Goal: Transaction & Acquisition: Purchase product/service

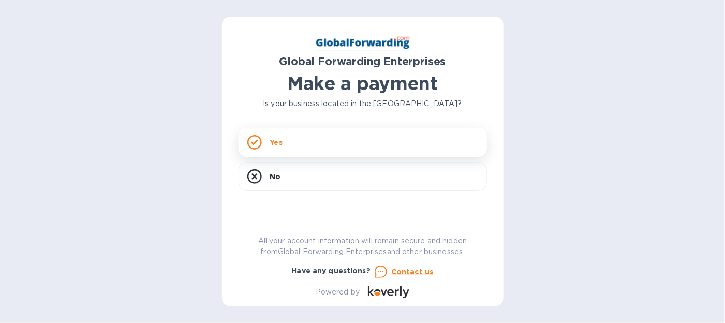
click at [278, 145] on p "Yes" at bounding box center [276, 142] width 12 height 10
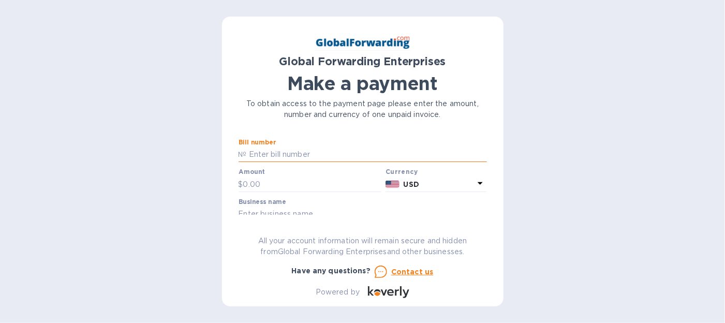
click at [278, 155] on input "text" at bounding box center [367, 155] width 240 height 16
type input "79711987"
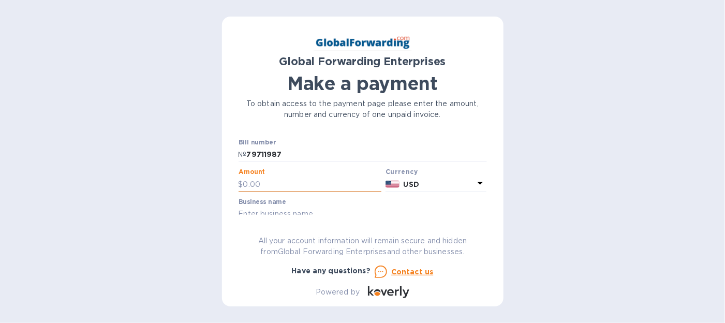
click at [248, 182] on input "text" at bounding box center [312, 184] width 139 height 16
type input "398.87"
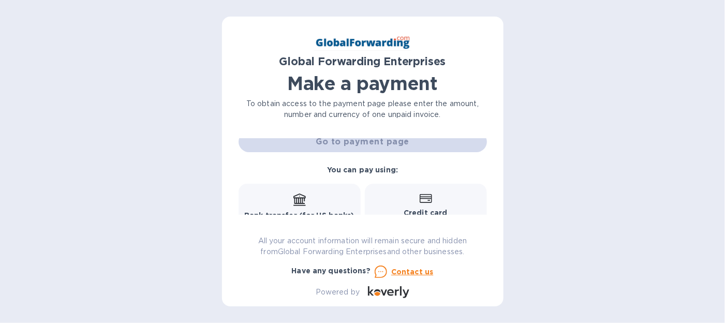
scroll to position [74, 0]
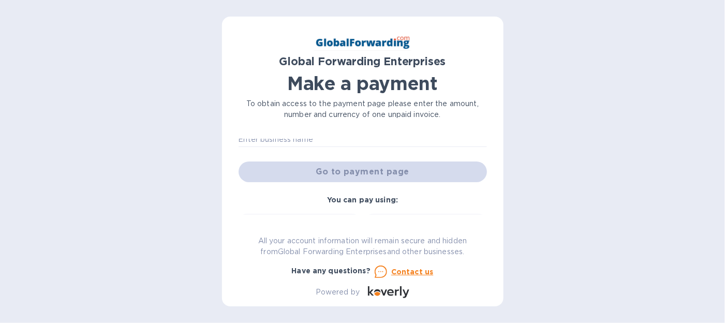
click at [391, 172] on div "Go to payment page" at bounding box center [362, 171] width 252 height 25
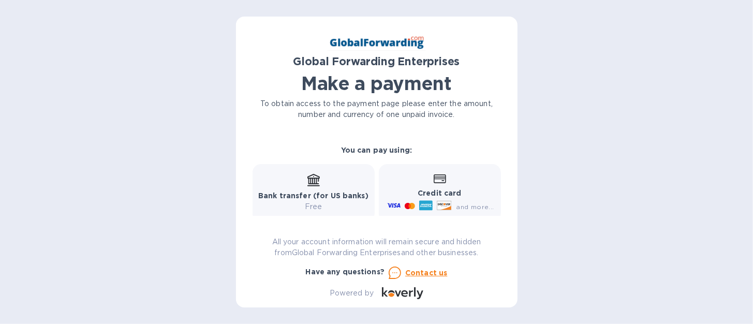
scroll to position [123, 0]
click at [456, 190] on b "Credit card" at bounding box center [438, 194] width 43 height 8
click at [429, 192] on b "Credit card" at bounding box center [438, 194] width 43 height 8
click at [430, 192] on b "Credit card" at bounding box center [438, 194] width 43 height 8
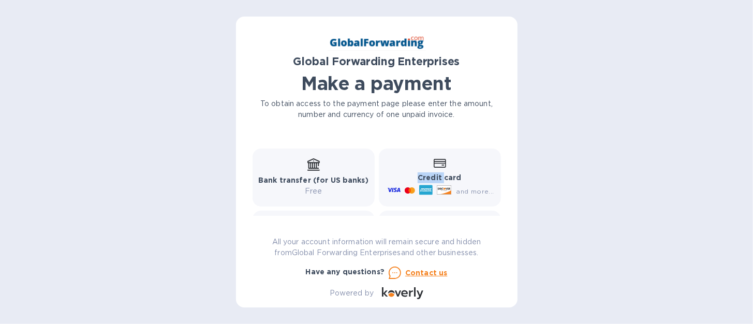
scroll to position [151, 0]
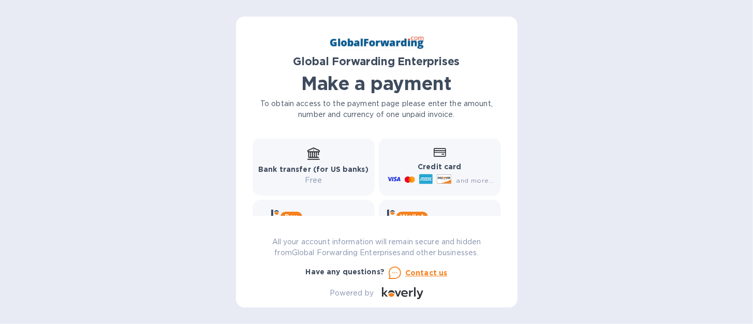
click at [443, 175] on icon at bounding box center [444, 178] width 14 height 9
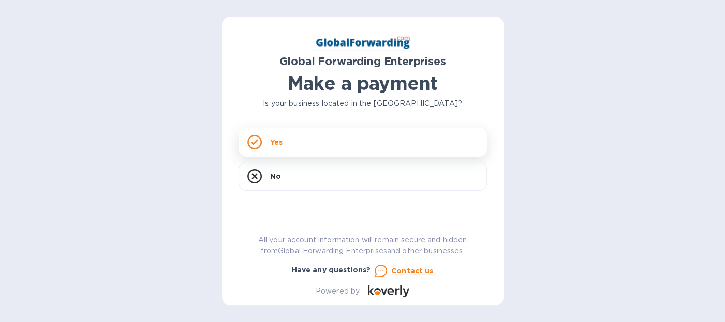
click at [282, 141] on p "Yes" at bounding box center [276, 142] width 12 height 10
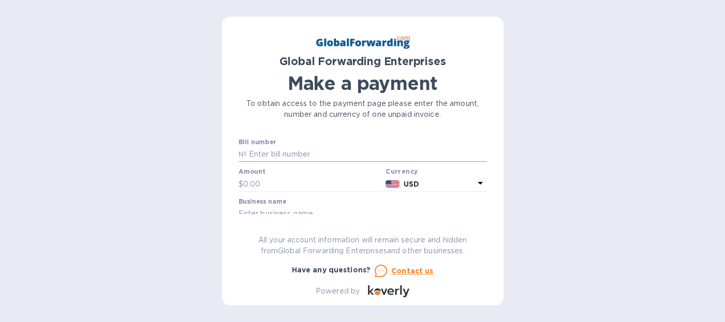
click at [292, 154] on input "text" at bounding box center [367, 155] width 240 height 16
type input "79711987"
click at [261, 179] on input "text" at bounding box center [312, 184] width 139 height 16
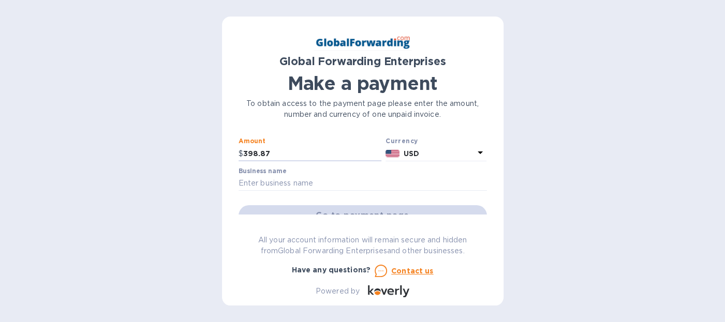
scroll to position [34, 0]
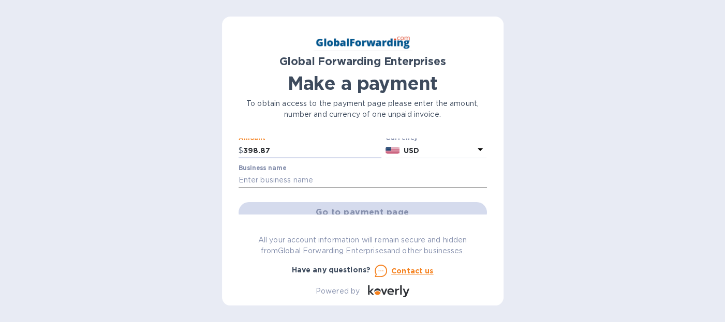
type input "398.87"
click at [249, 182] on input "text" at bounding box center [362, 181] width 248 height 16
type input "MASCOT METROPOLITAN INC."
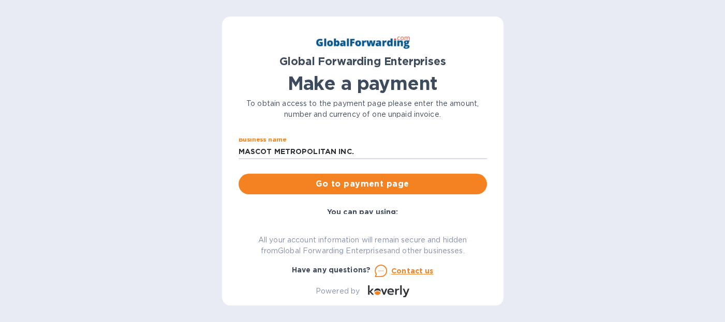
scroll to position [69, 0]
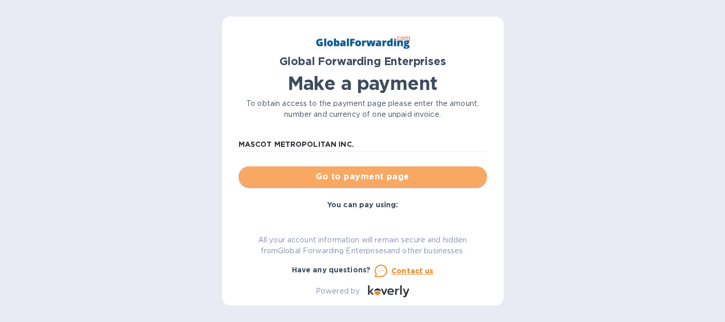
click at [388, 178] on span "Go to payment page" at bounding box center [363, 177] width 232 height 12
